Goal: Register for event/course

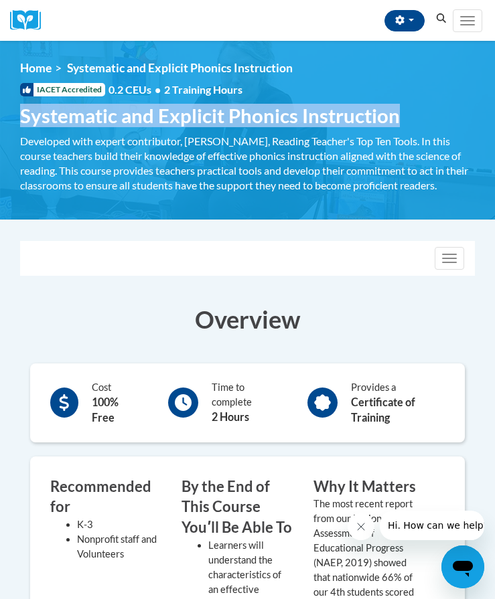
drag, startPoint x: 396, startPoint y: 114, endPoint x: 22, endPoint y: 112, distance: 373.6
click at [22, 112] on span "Systematic and Explicit Phonics Instruction" at bounding box center [210, 115] width 380 height 23
copy span "Systematic and Explicit Phonics Instruction"
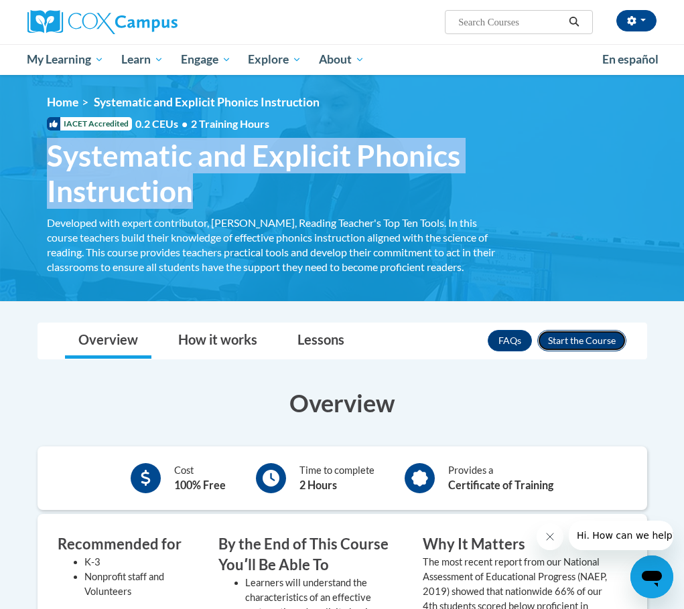
click at [494, 334] on button "Enroll" at bounding box center [581, 340] width 89 height 21
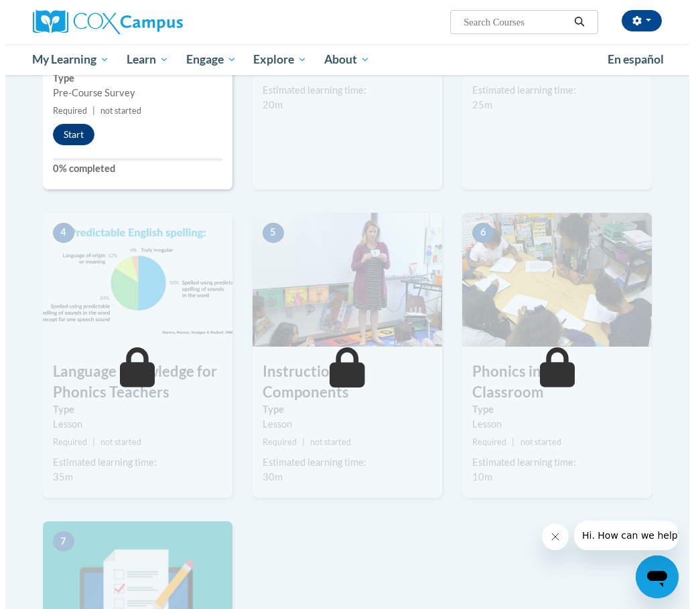
scroll to position [201, 0]
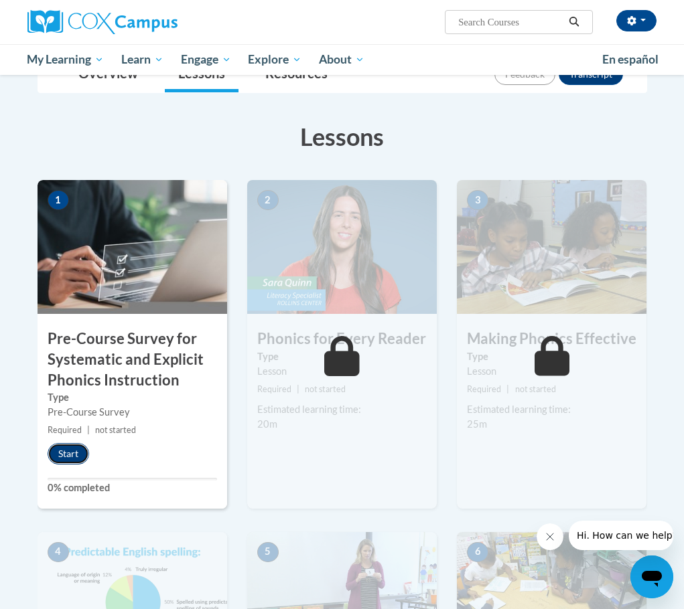
click at [82, 452] on button "Start" at bounding box center [69, 453] width 42 height 21
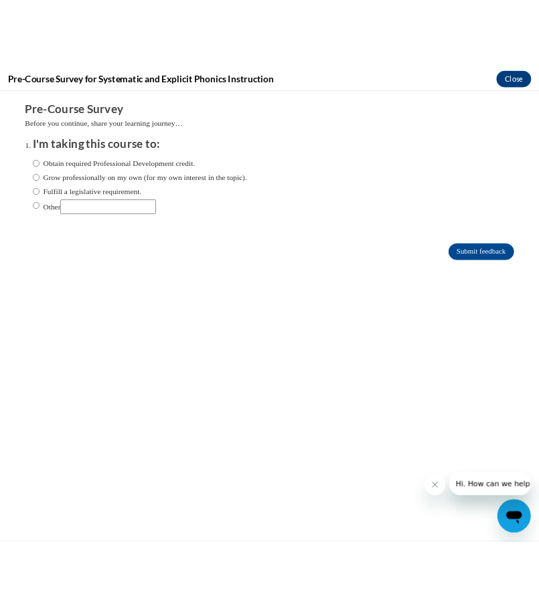
scroll to position [197, 0]
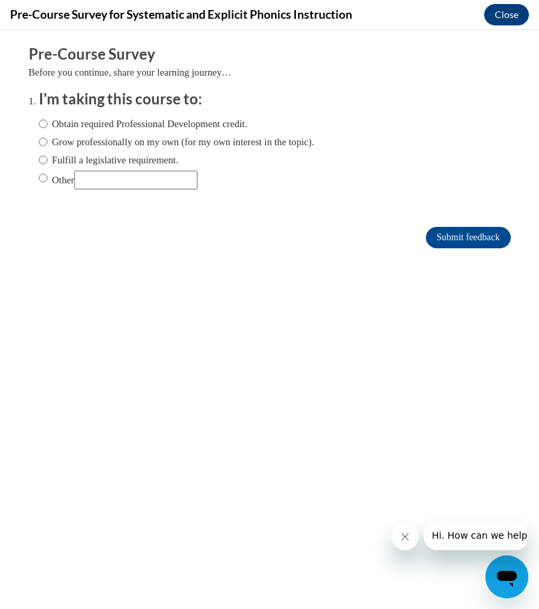
click at [48, 179] on label "Other" at bounding box center [118, 180] width 159 height 19
click at [48, 179] on input "Other" at bounding box center [43, 178] width 9 height 15
radio input "true"
click at [456, 232] on input "Submit feedback" at bounding box center [468, 237] width 84 height 21
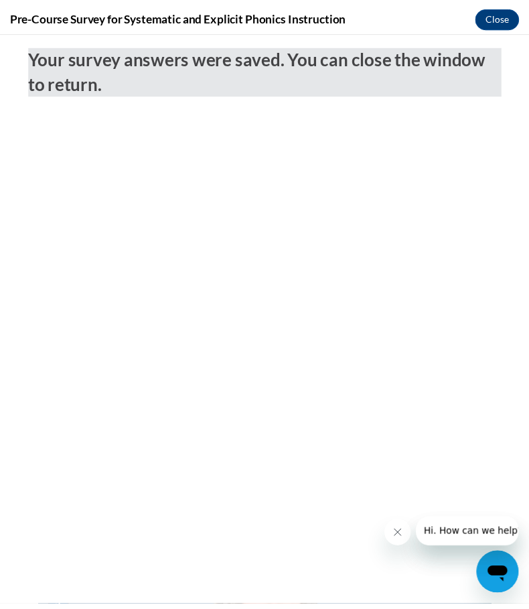
scroll to position [0, 0]
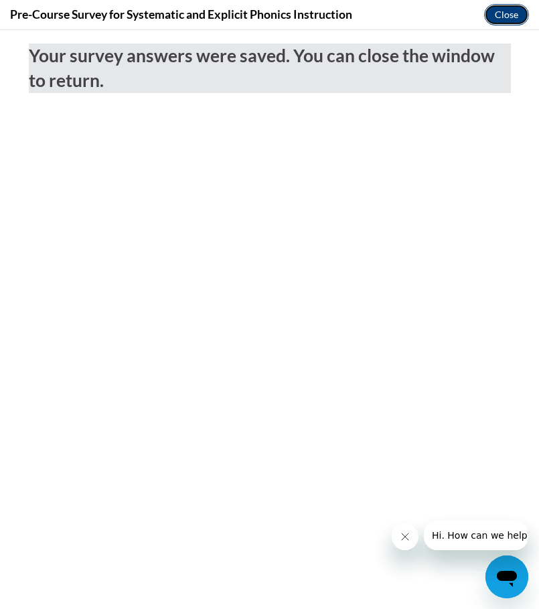
click at [497, 11] on button "Close" at bounding box center [506, 14] width 45 height 21
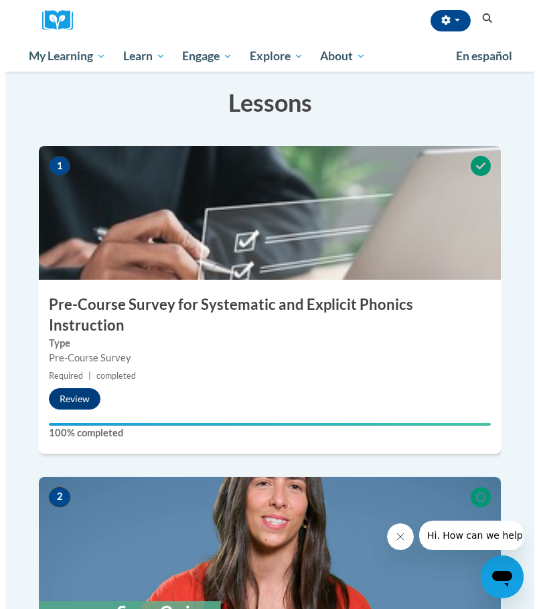
scroll to position [532, 0]
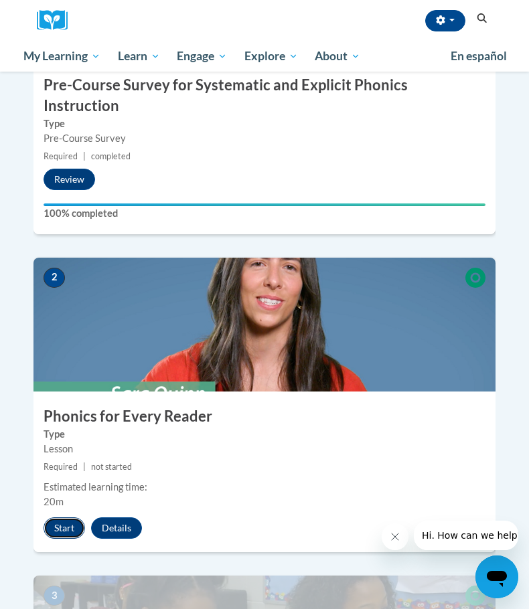
click at [64, 518] on button "Start" at bounding box center [65, 528] width 42 height 21
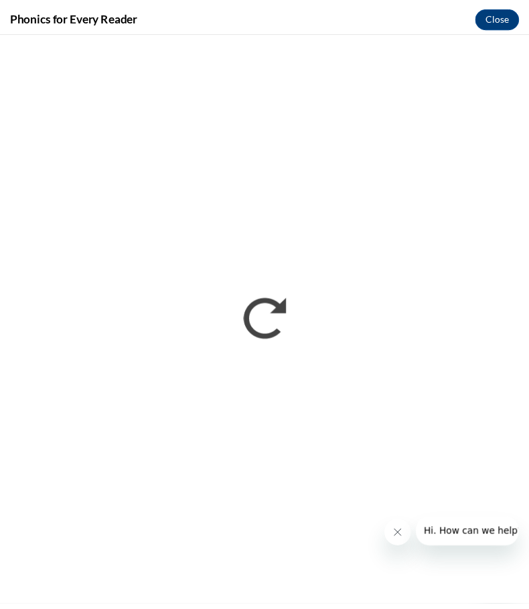
scroll to position [0, 0]
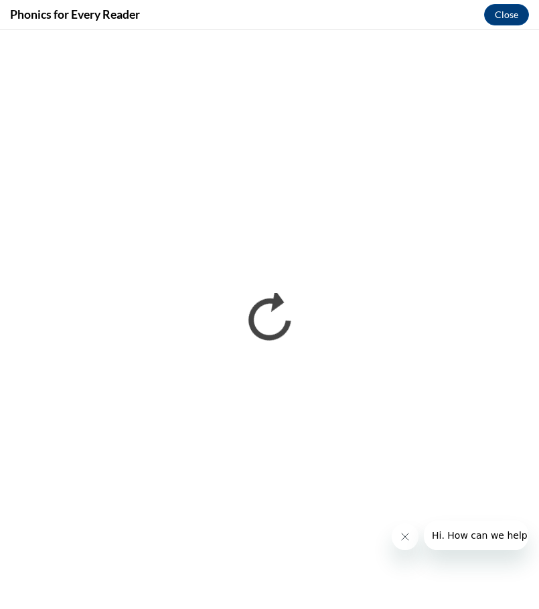
click at [408, 539] on icon "Close message from company" at bounding box center [404, 537] width 11 height 11
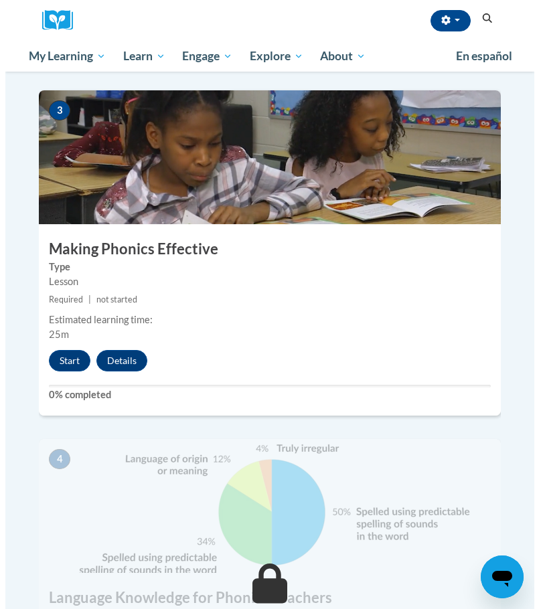
scroll to position [1050, 0]
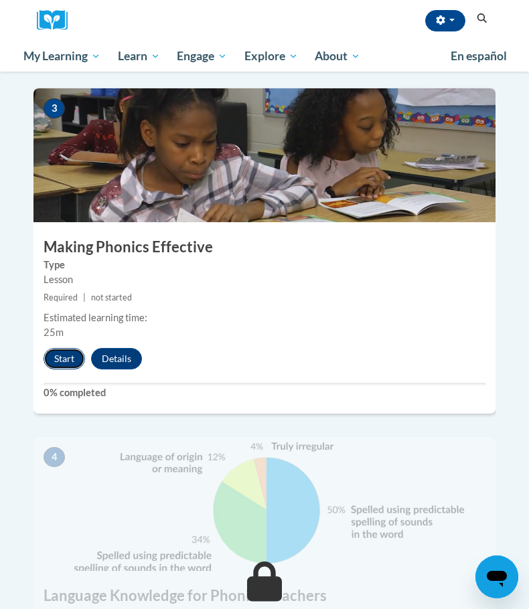
click at [76, 348] on button "Start" at bounding box center [65, 358] width 42 height 21
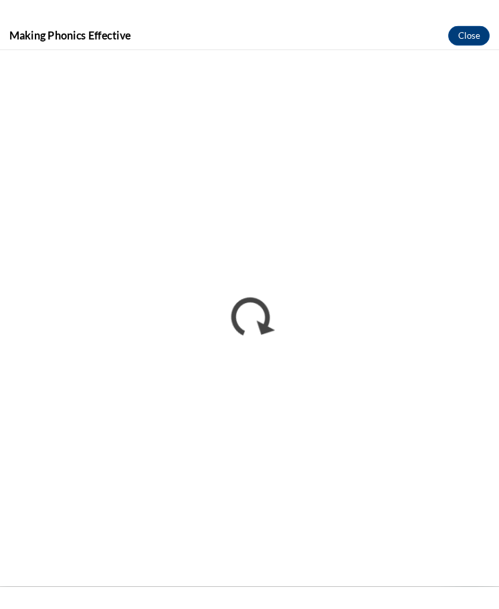
scroll to position [0, 0]
